Goal: Navigation & Orientation: Find specific page/section

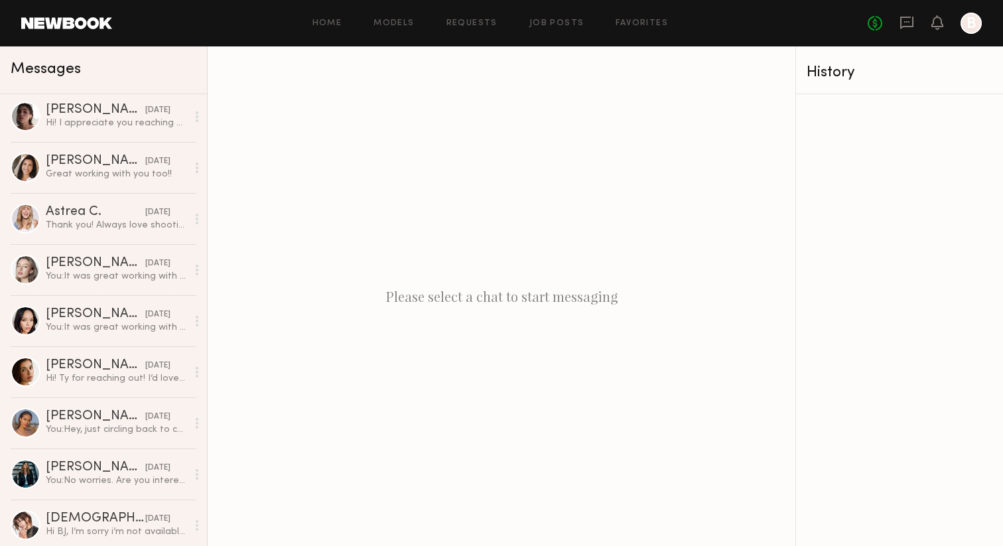
scroll to position [157, 0]
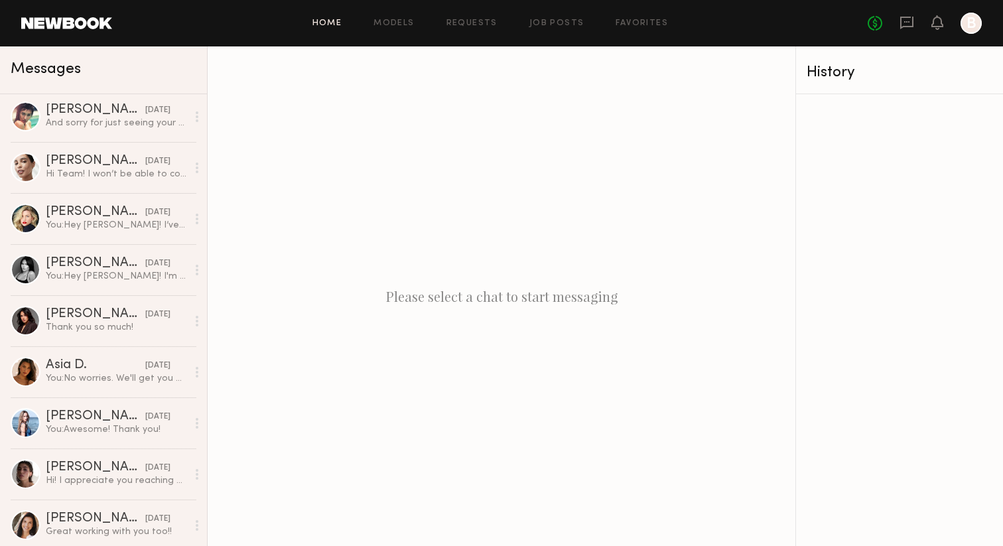
click at [324, 20] on link "Home" at bounding box center [327, 23] width 30 height 9
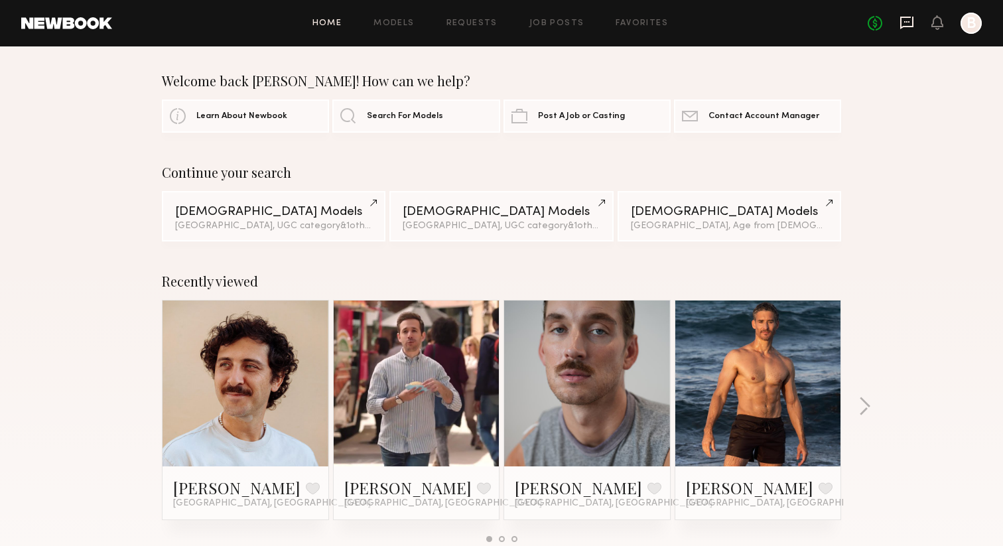
click at [911, 25] on icon at bounding box center [906, 22] width 15 height 15
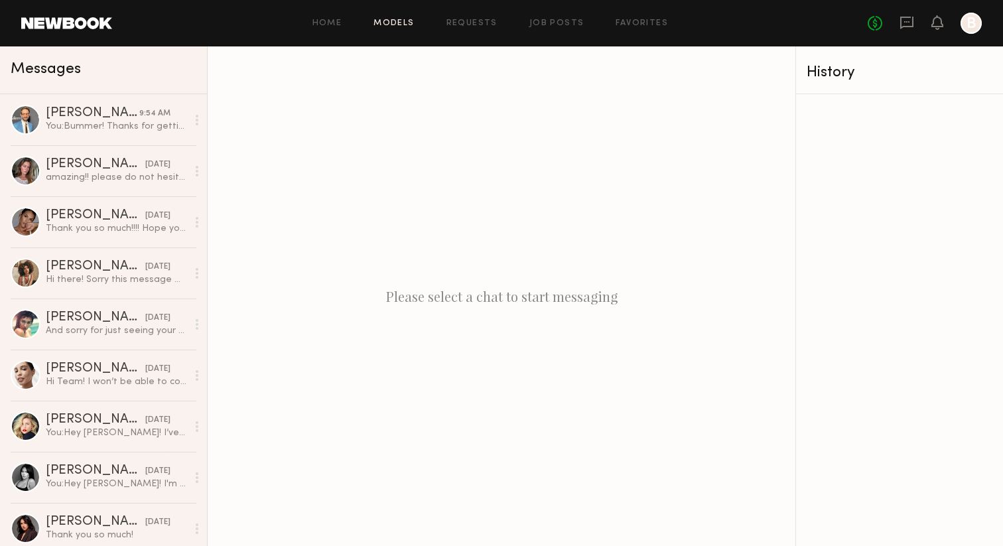
click at [387, 27] on link "Models" at bounding box center [393, 23] width 40 height 9
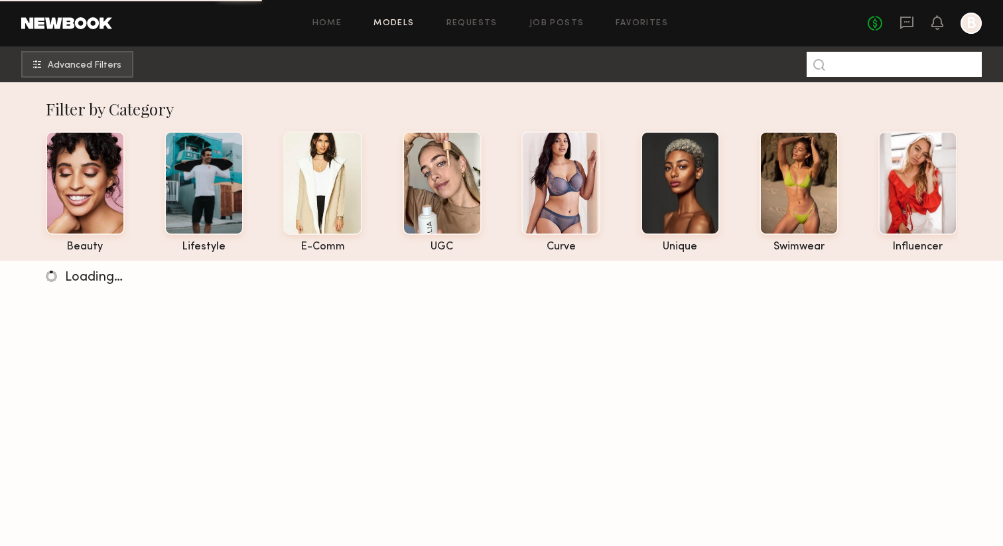
click at [908, 69] on input at bounding box center [894, 64] width 175 height 25
type input "*******"
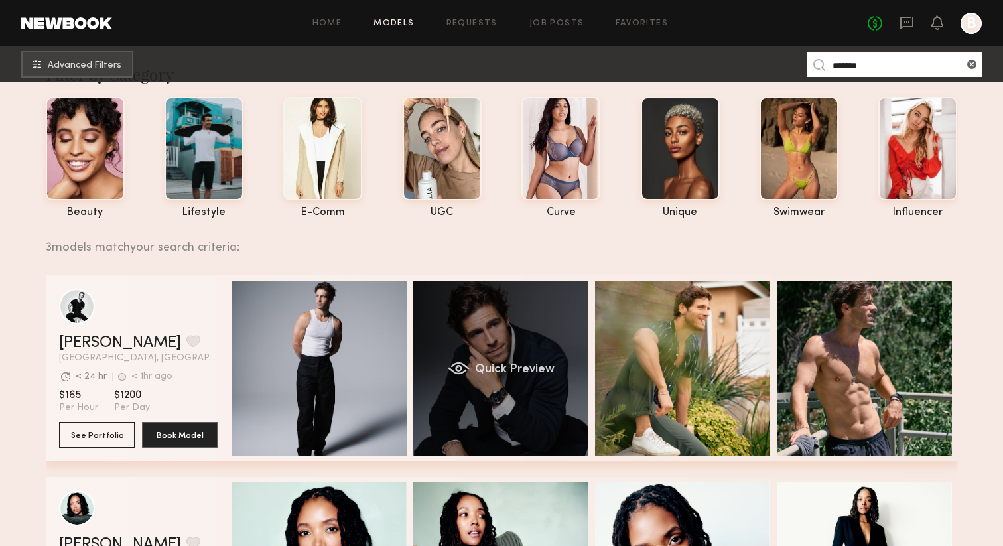
scroll to position [44, 0]
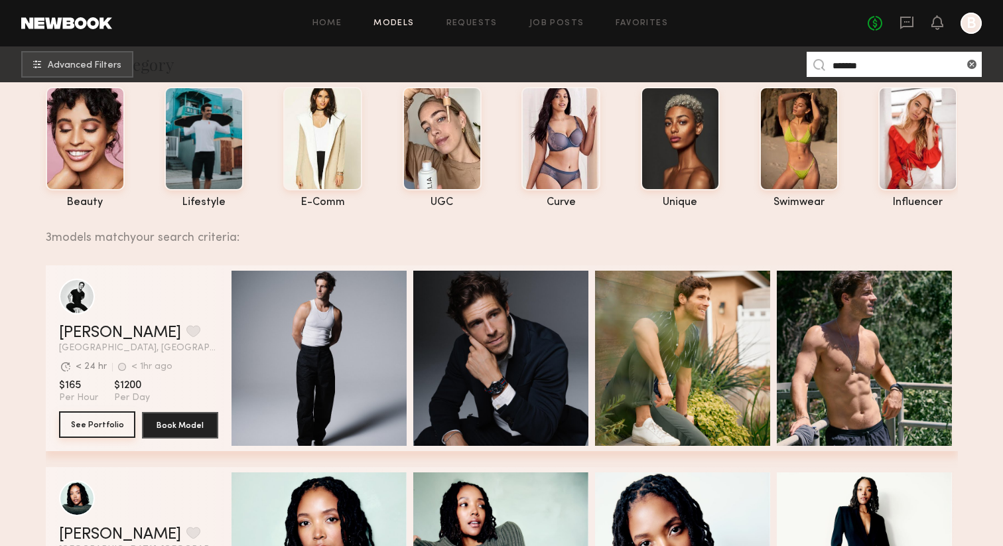
click at [109, 417] on button "See Portfolio" at bounding box center [97, 424] width 76 height 27
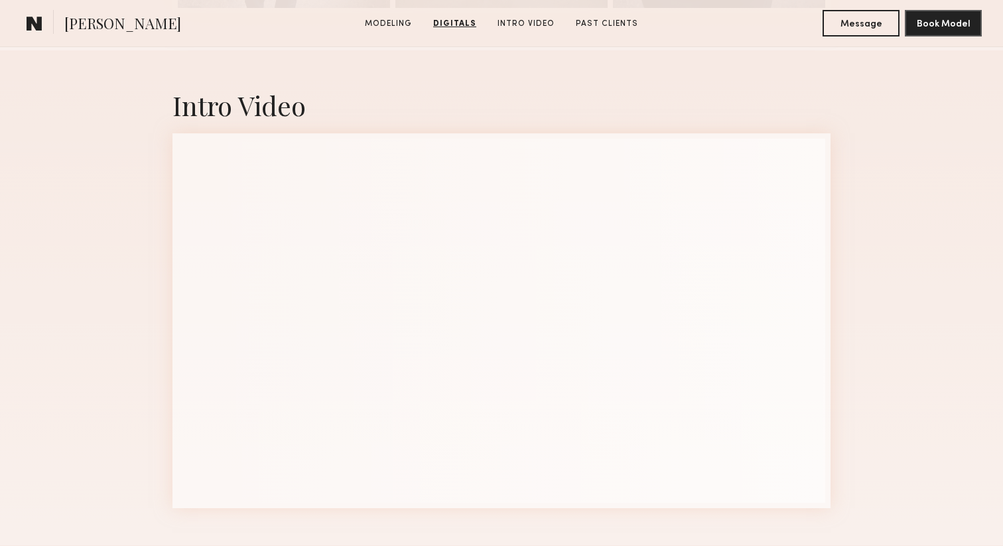
scroll to position [1873, 0]
